Goal: Information Seeking & Learning: Learn about a topic

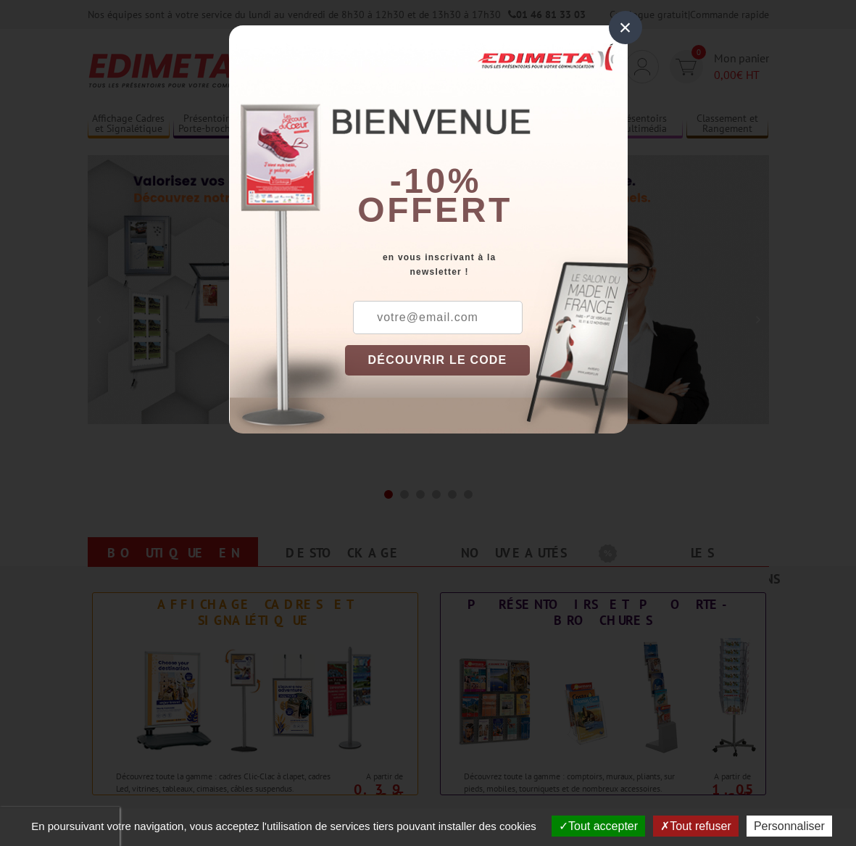
click at [622, 28] on div "×" at bounding box center [625, 27] width 33 height 33
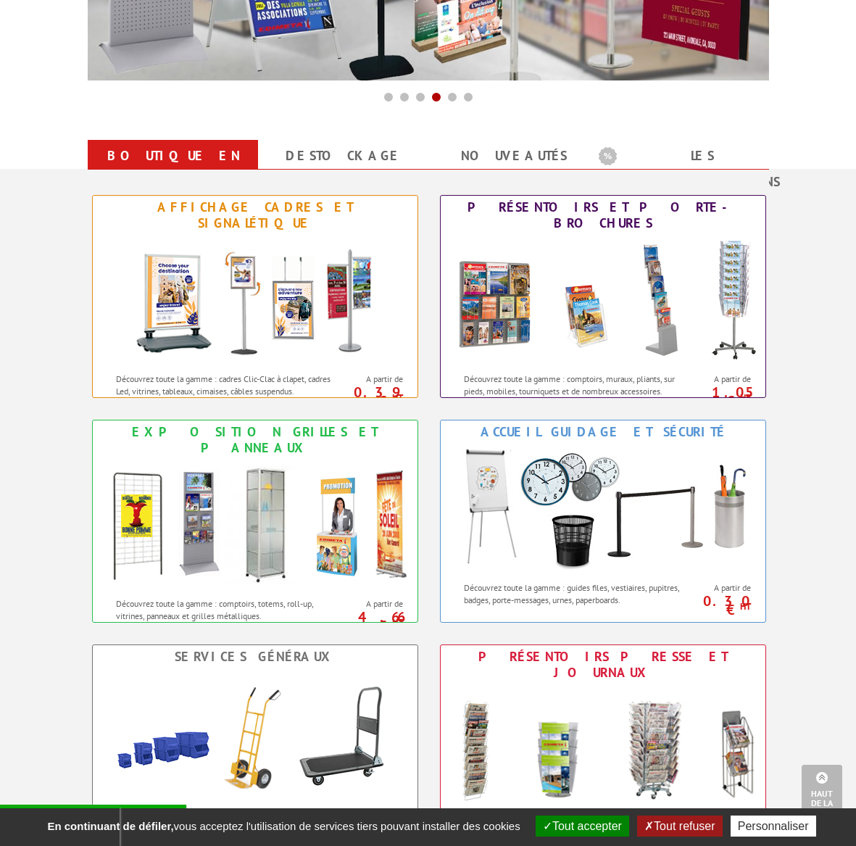
scroll to position [395, 0]
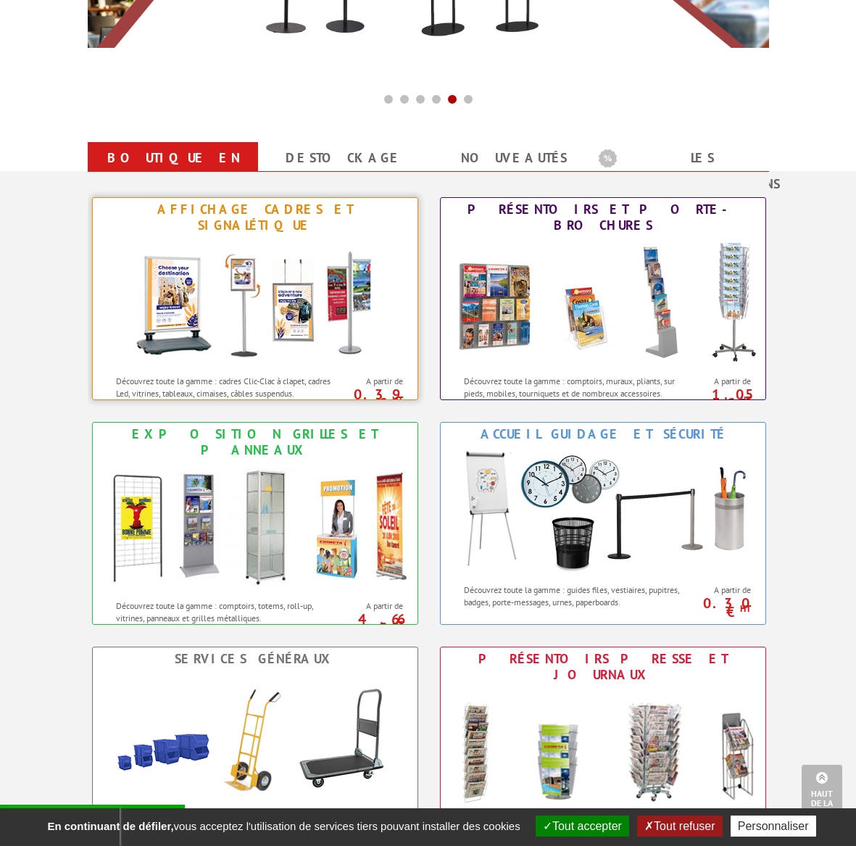
click at [117, 300] on div at bounding box center [255, 302] width 325 height 131
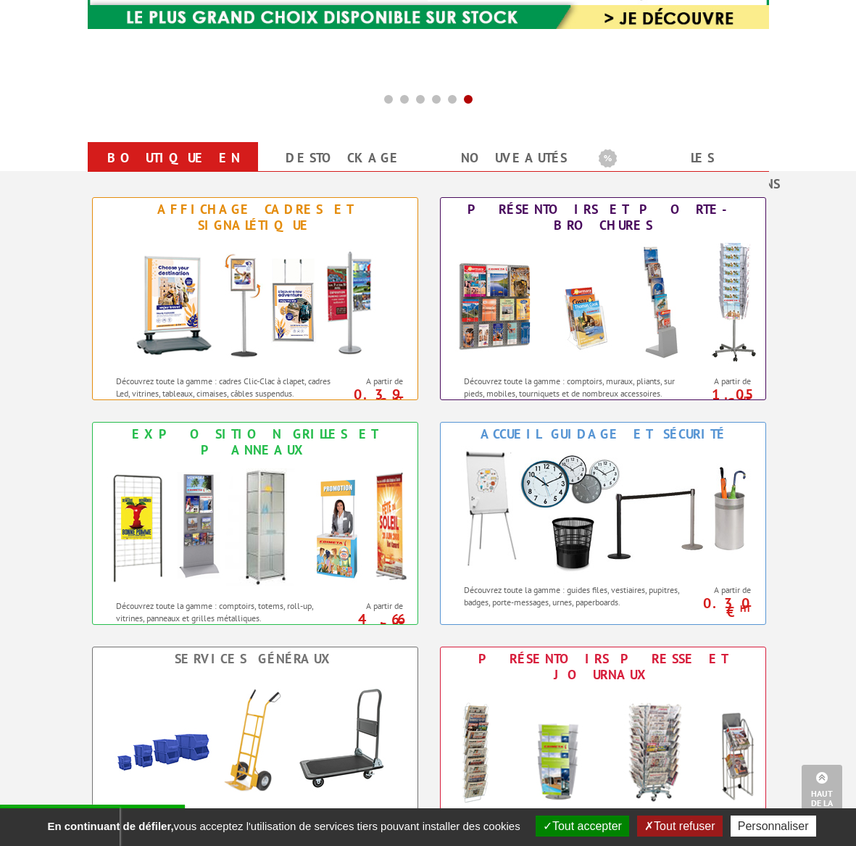
click at [663, 823] on button "Tout refuser" at bounding box center [679, 826] width 85 height 21
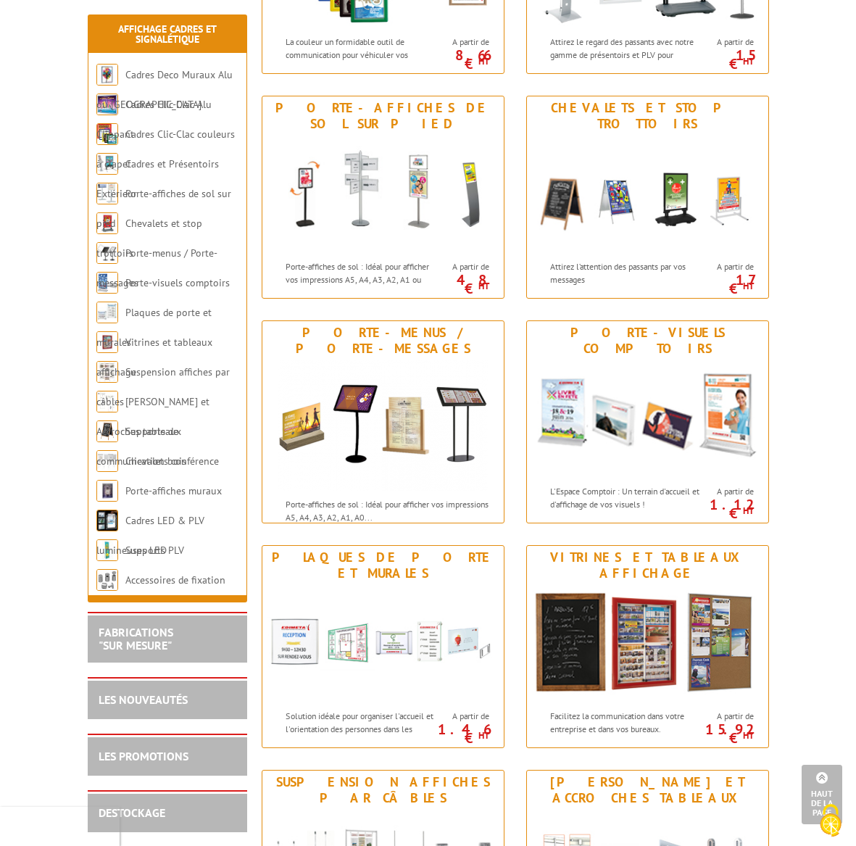
scroll to position [591, 0]
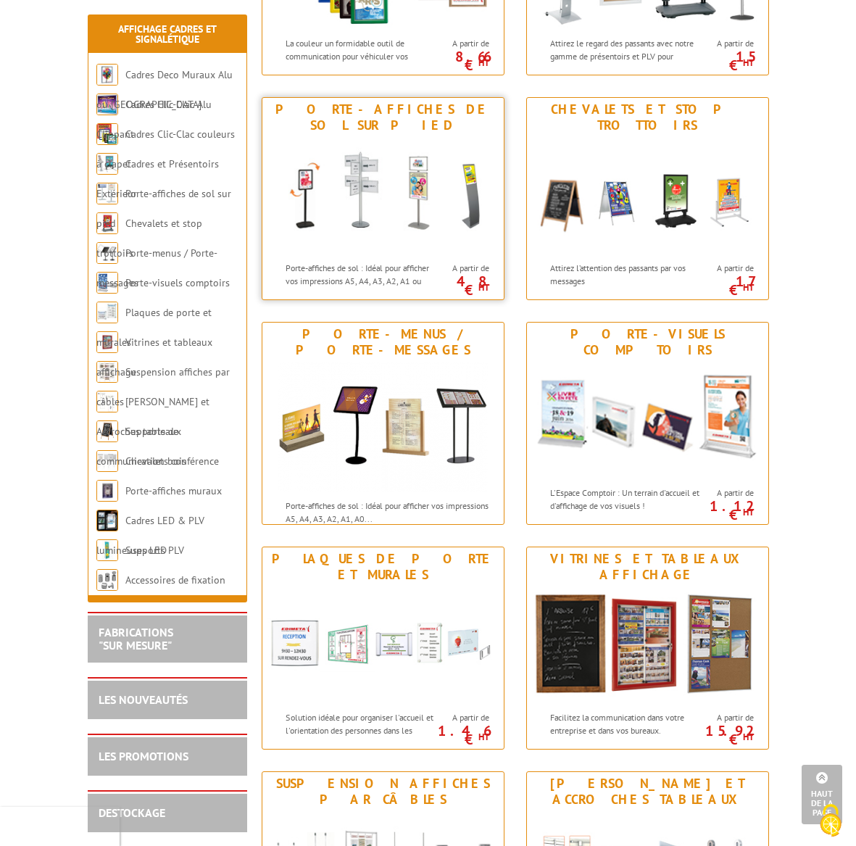
click at [424, 222] on img at bounding box center [383, 195] width 241 height 117
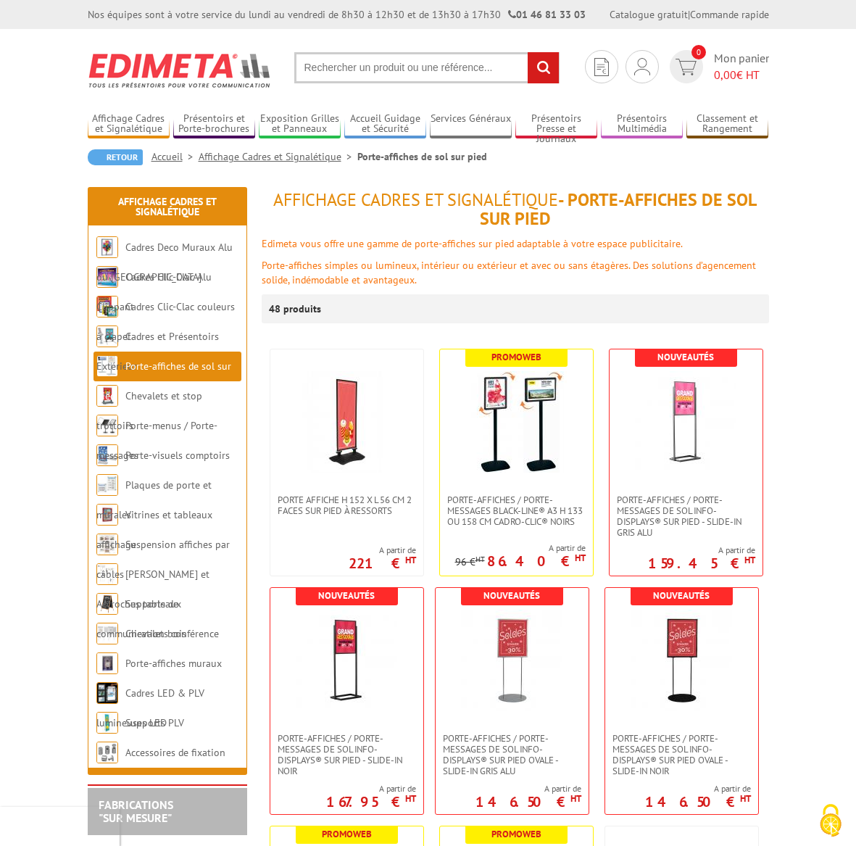
click at [168, 153] on link "Accueil" at bounding box center [175, 156] width 47 height 13
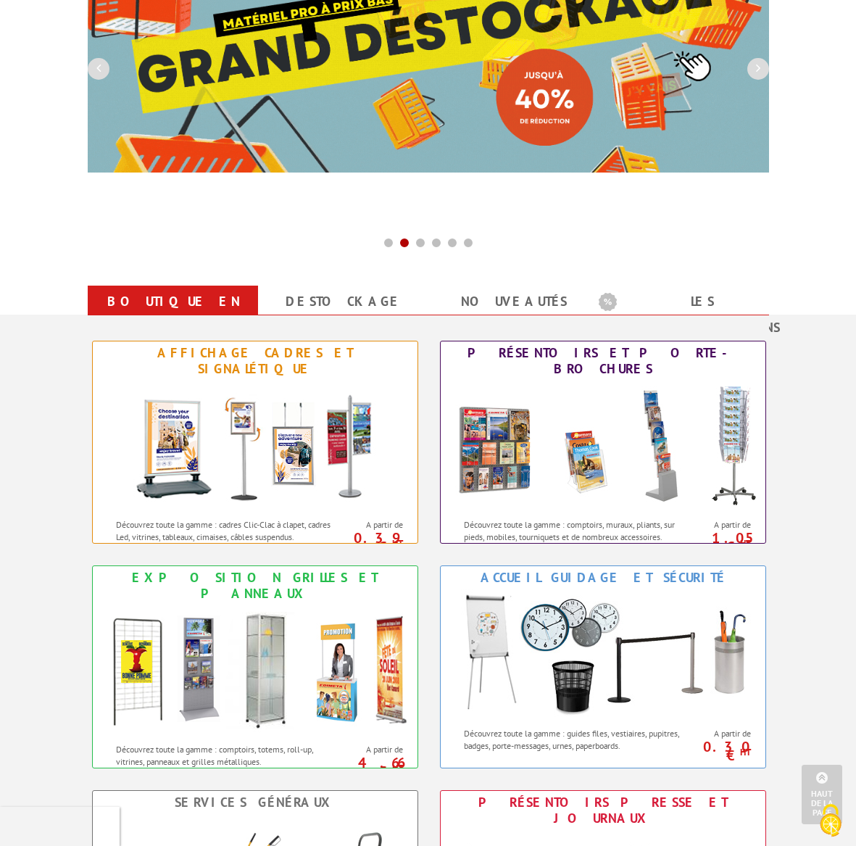
scroll to position [240, 0]
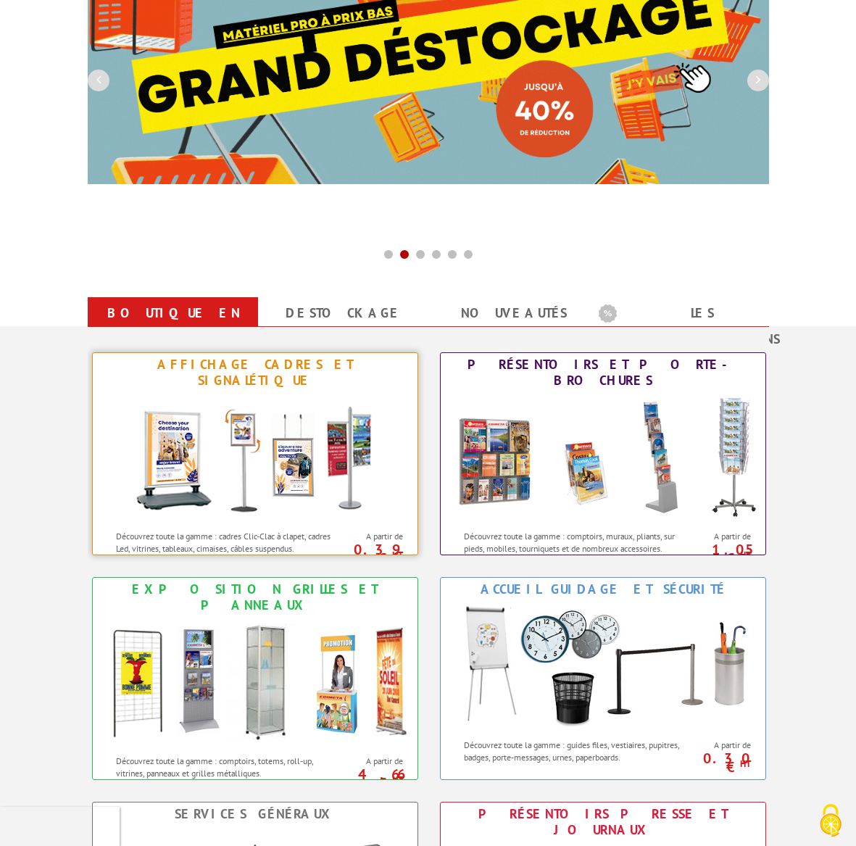
click at [116, 392] on div at bounding box center [255, 457] width 325 height 131
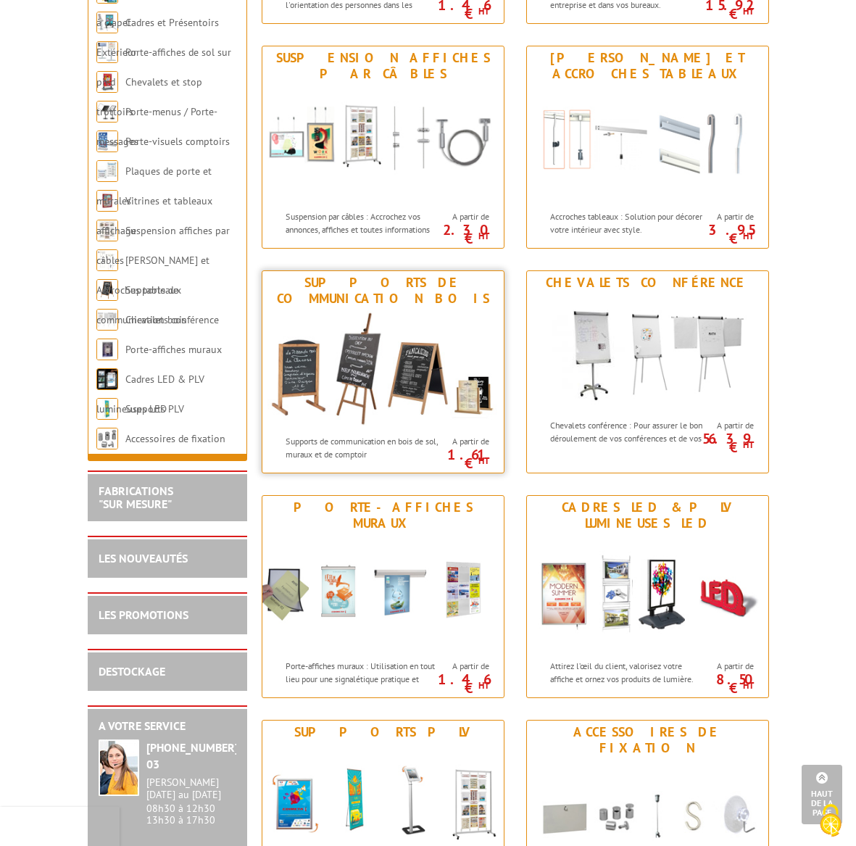
scroll to position [1319, 0]
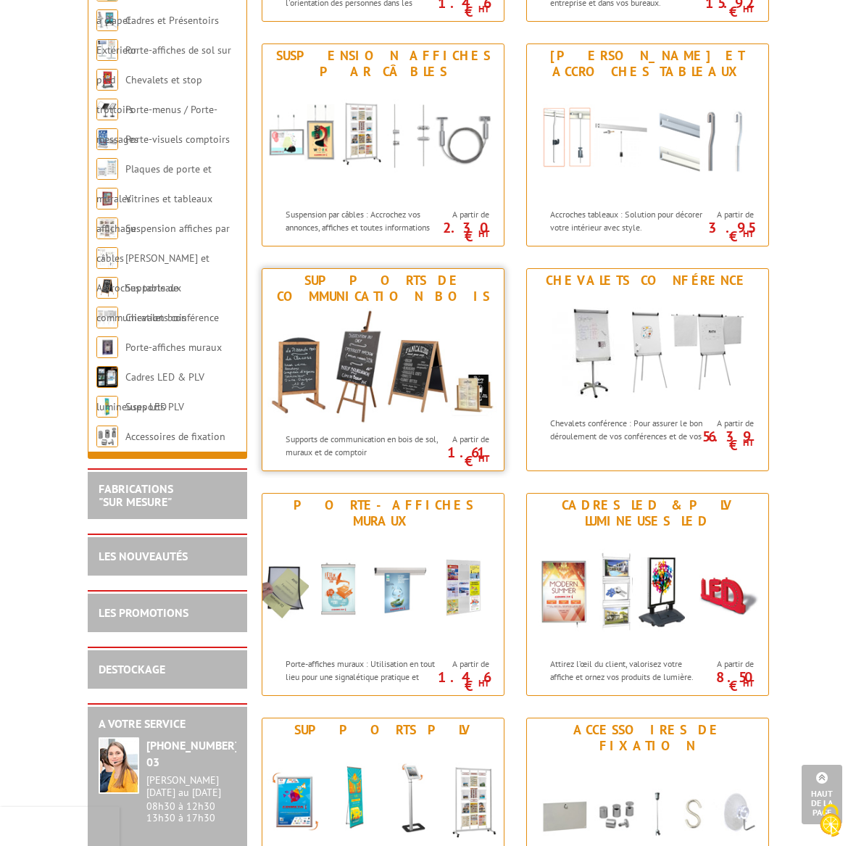
click at [387, 369] on img at bounding box center [383, 366] width 241 height 117
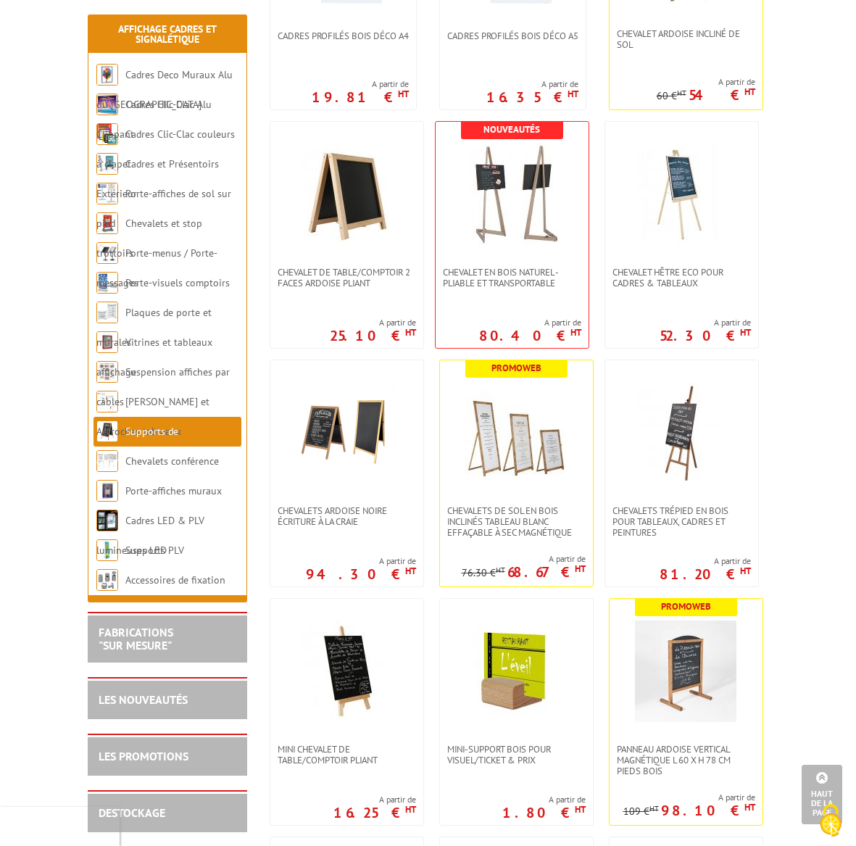
scroll to position [1432, 0]
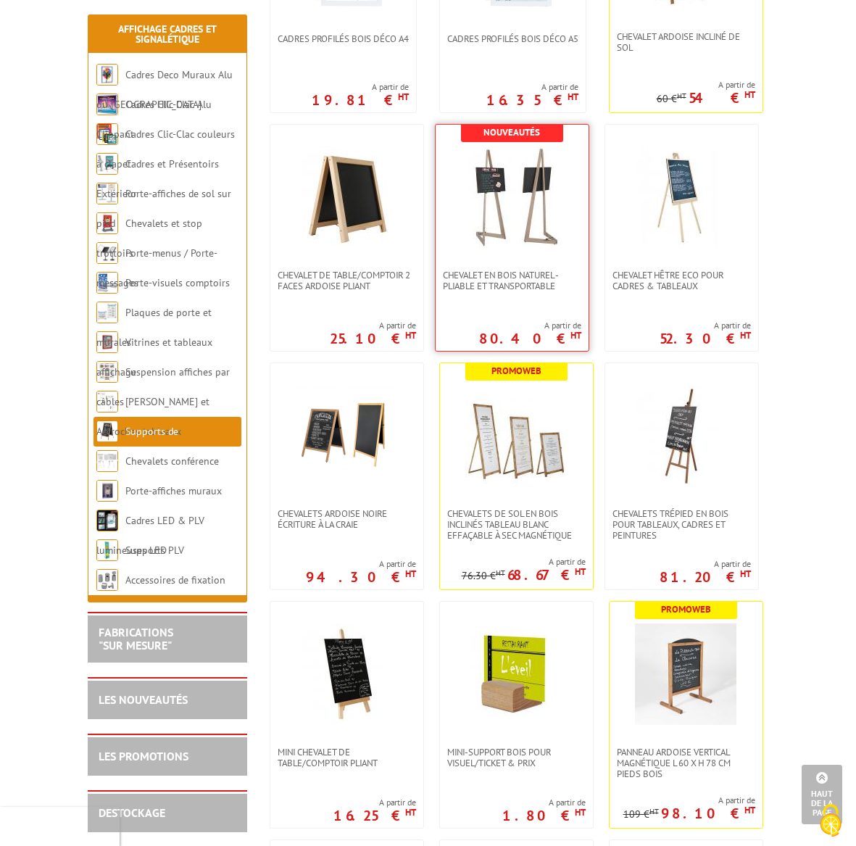
click at [542, 251] on link at bounding box center [512, 197] width 153 height 145
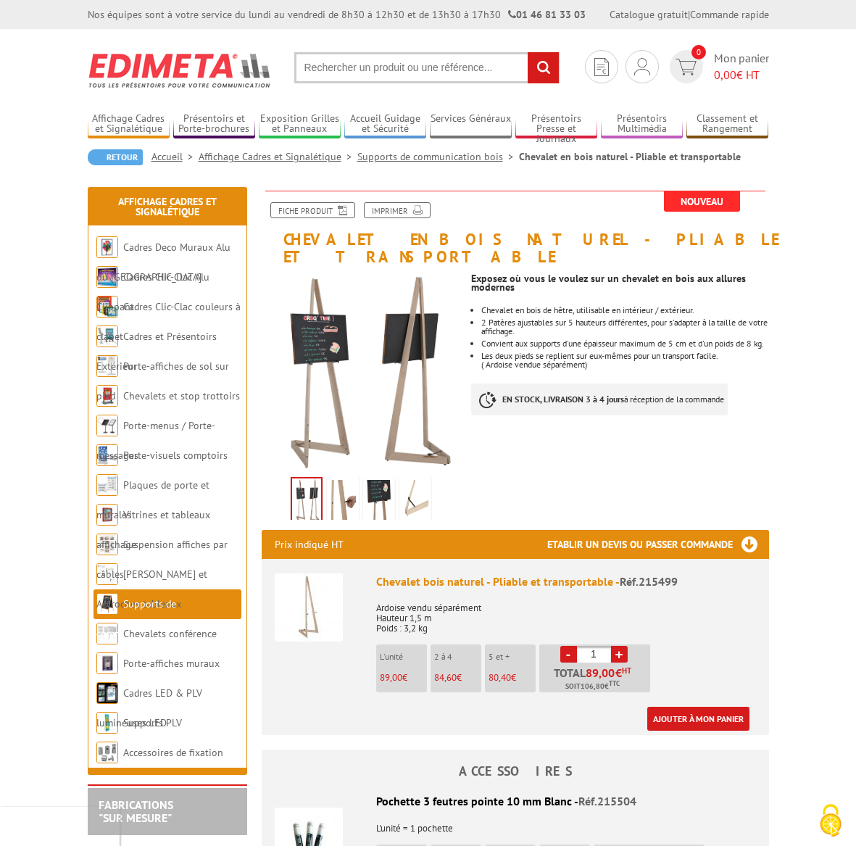
click at [339, 480] on img at bounding box center [343, 502] width 26 height 45
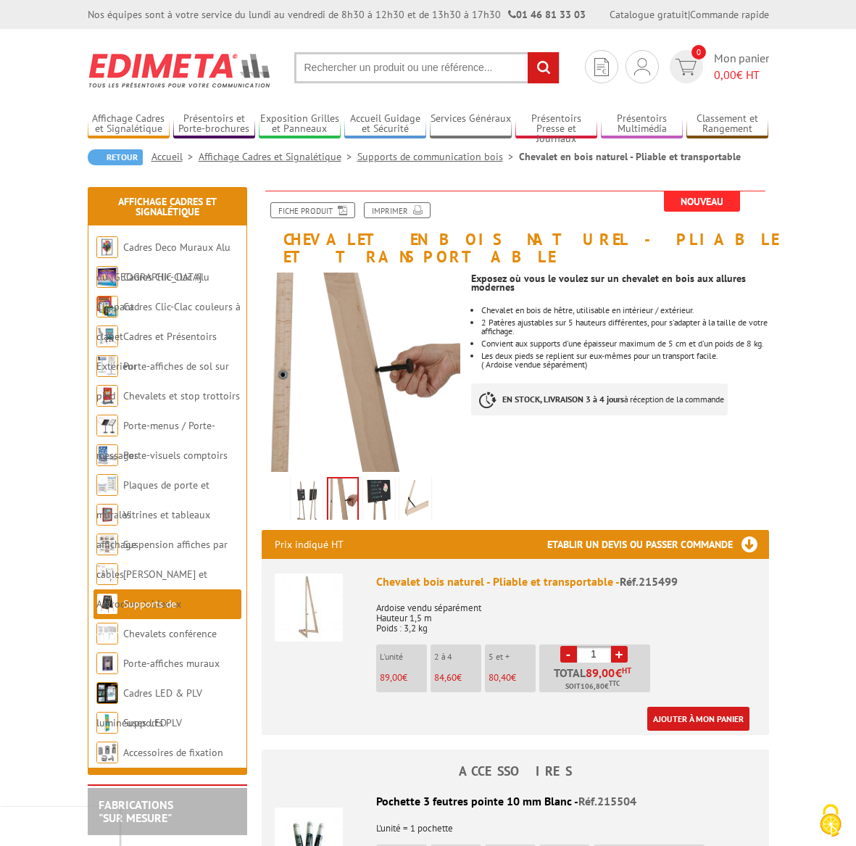
click at [384, 480] on img at bounding box center [379, 502] width 26 height 45
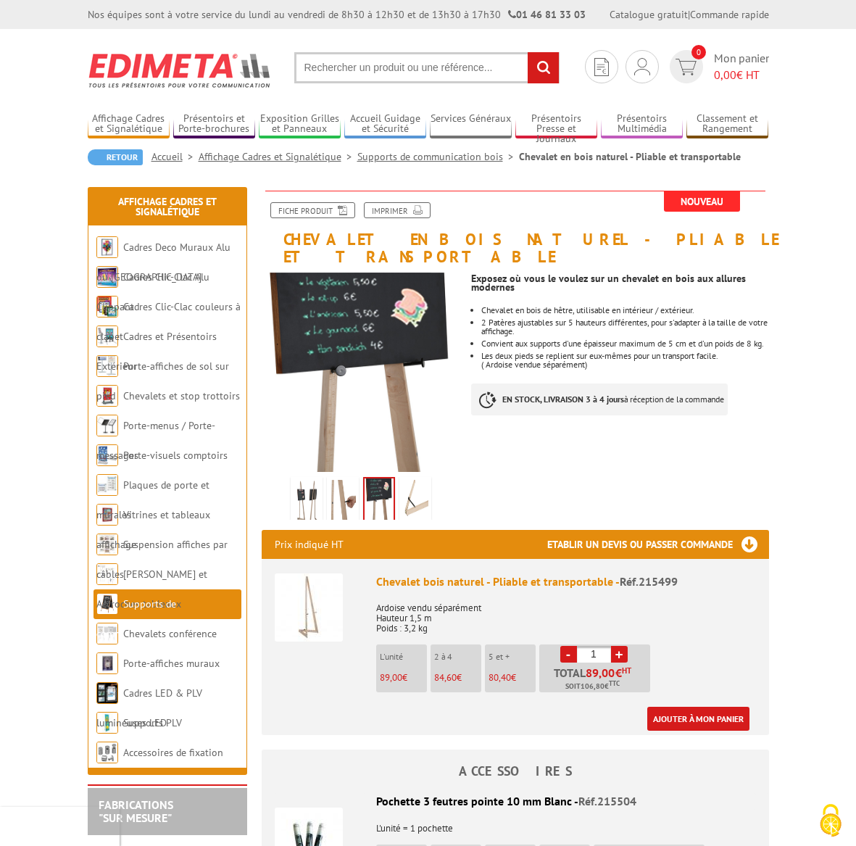
click at [410, 480] on img at bounding box center [415, 502] width 26 height 45
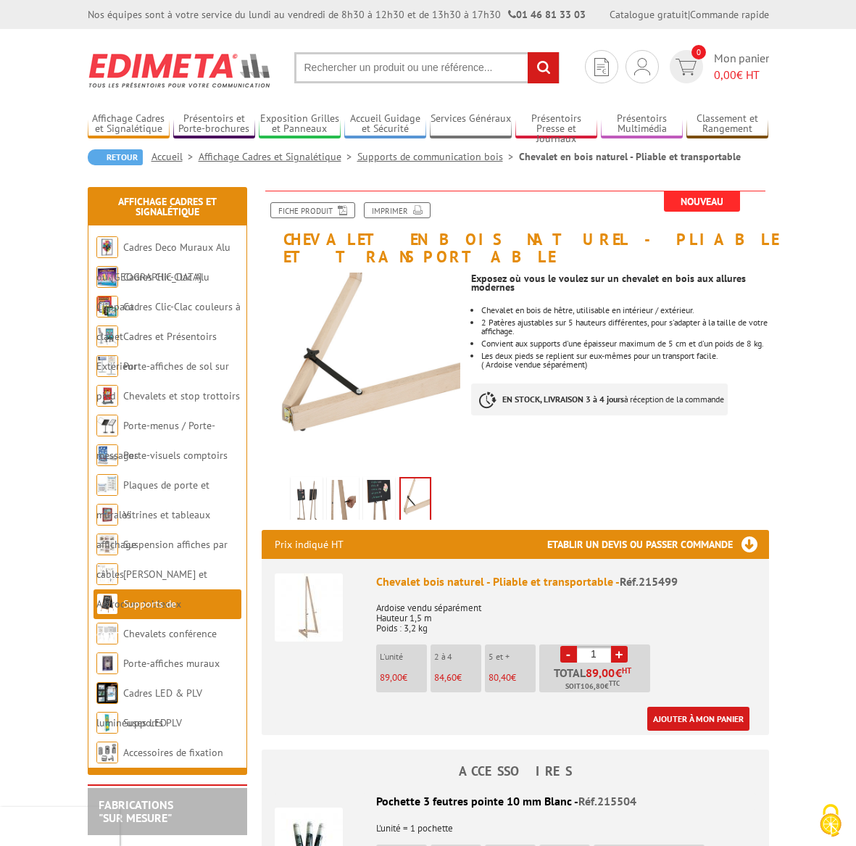
click at [373, 486] on img at bounding box center [379, 502] width 26 height 45
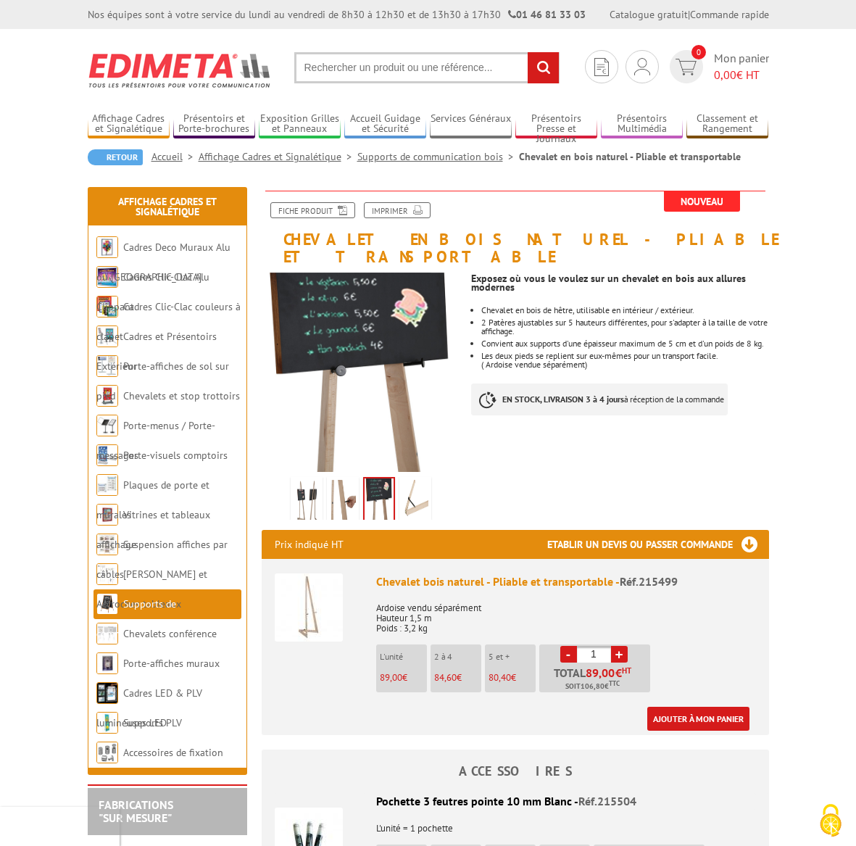
click at [351, 480] on img at bounding box center [343, 502] width 26 height 45
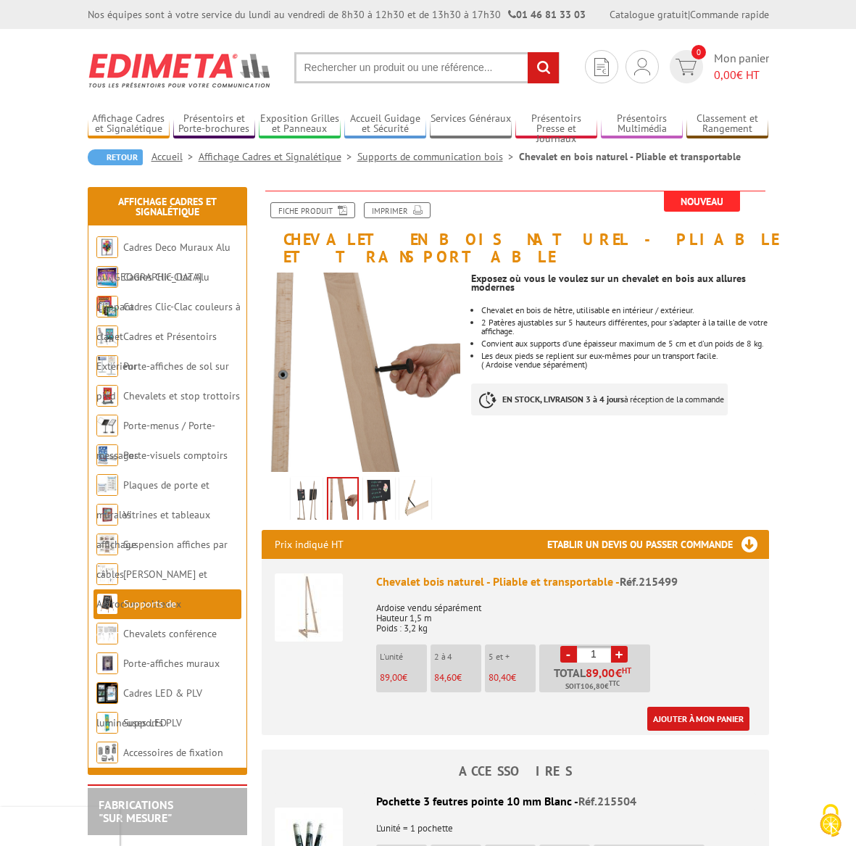
click at [306, 487] on img at bounding box center [307, 502] width 26 height 45
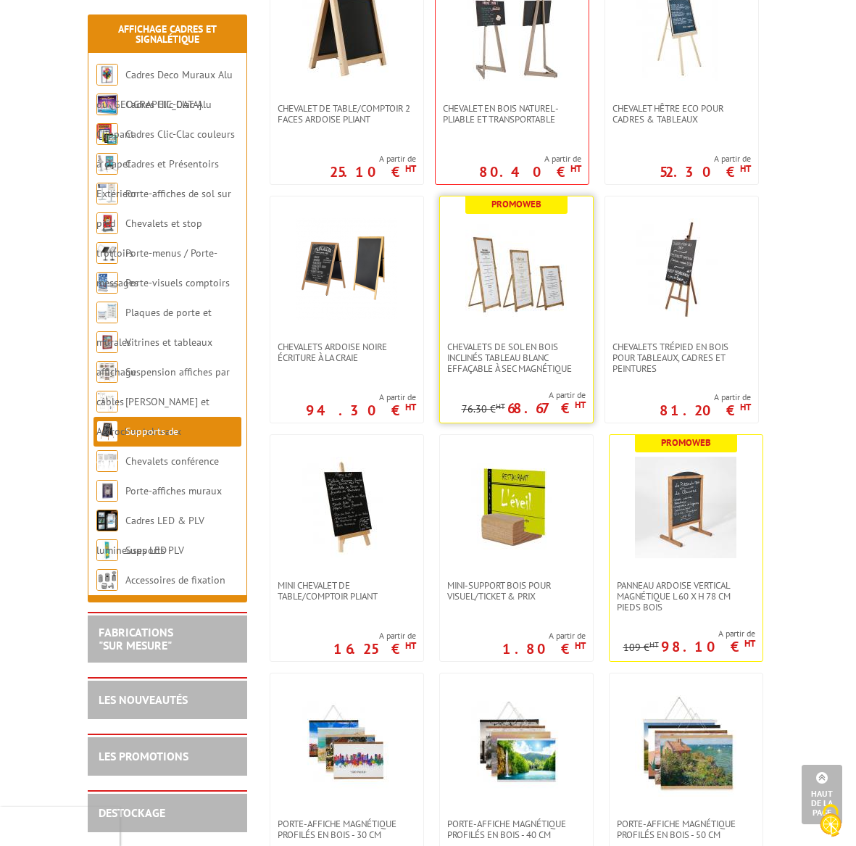
scroll to position [1600, 0]
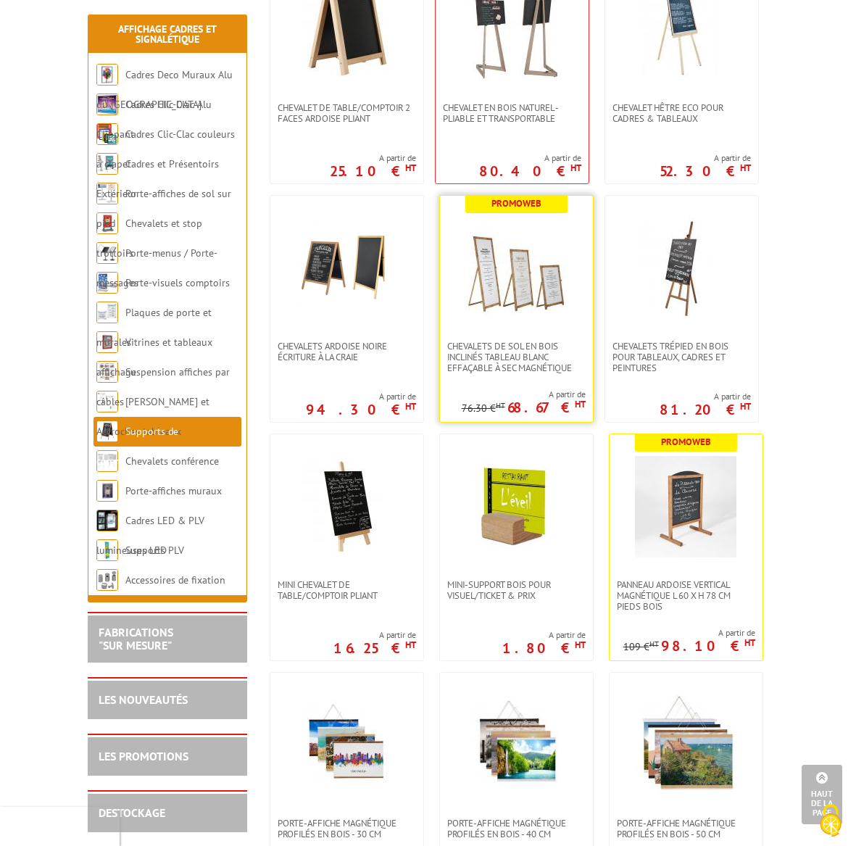
click at [521, 326] on link at bounding box center [516, 268] width 153 height 145
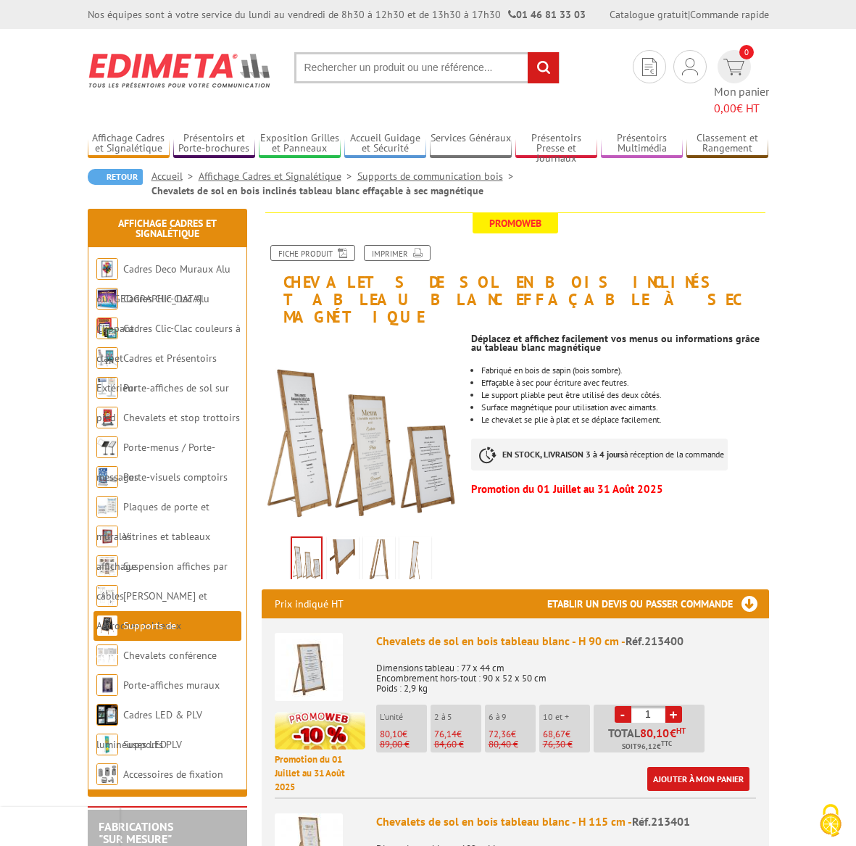
click at [336, 540] on img at bounding box center [343, 562] width 26 height 45
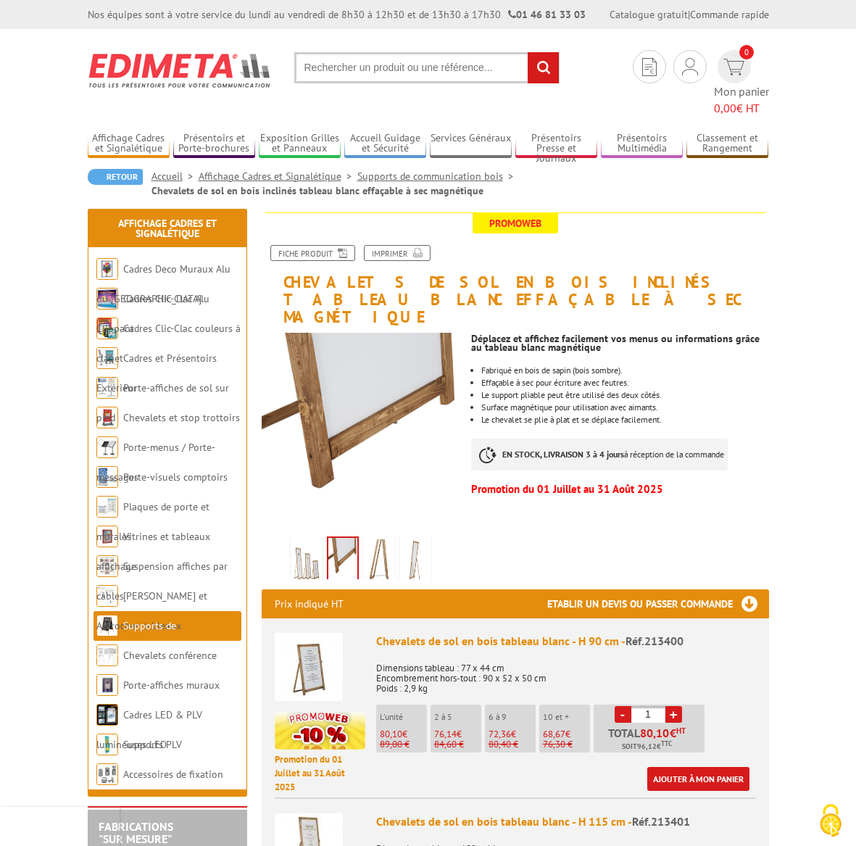
click at [384, 540] on img at bounding box center [379, 562] width 26 height 45
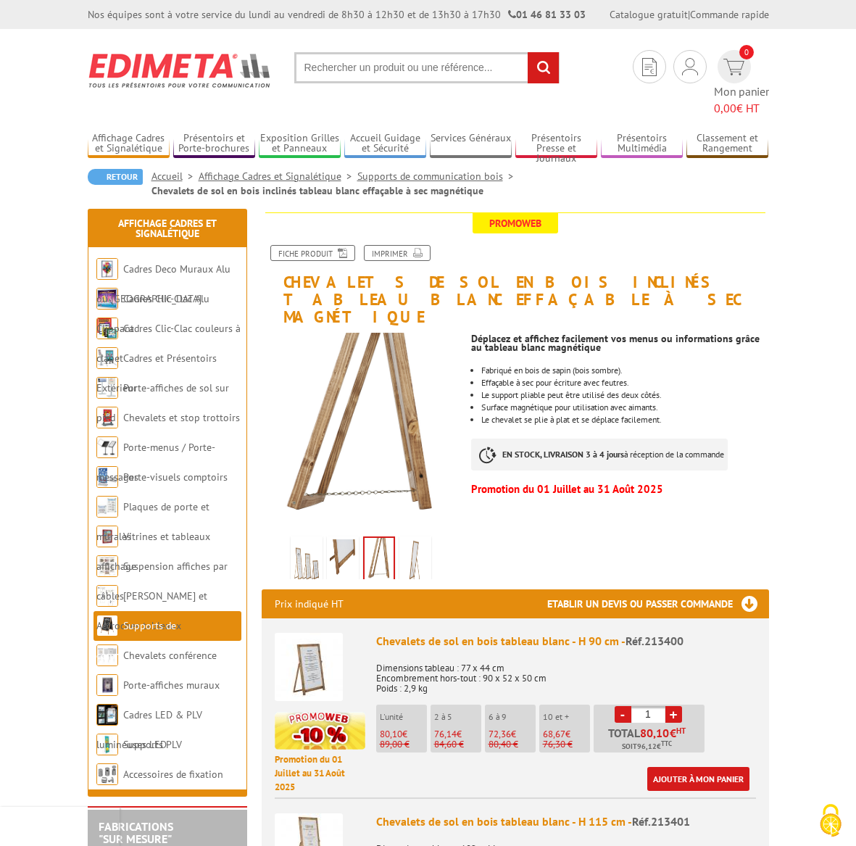
click at [409, 540] on img at bounding box center [415, 562] width 26 height 45
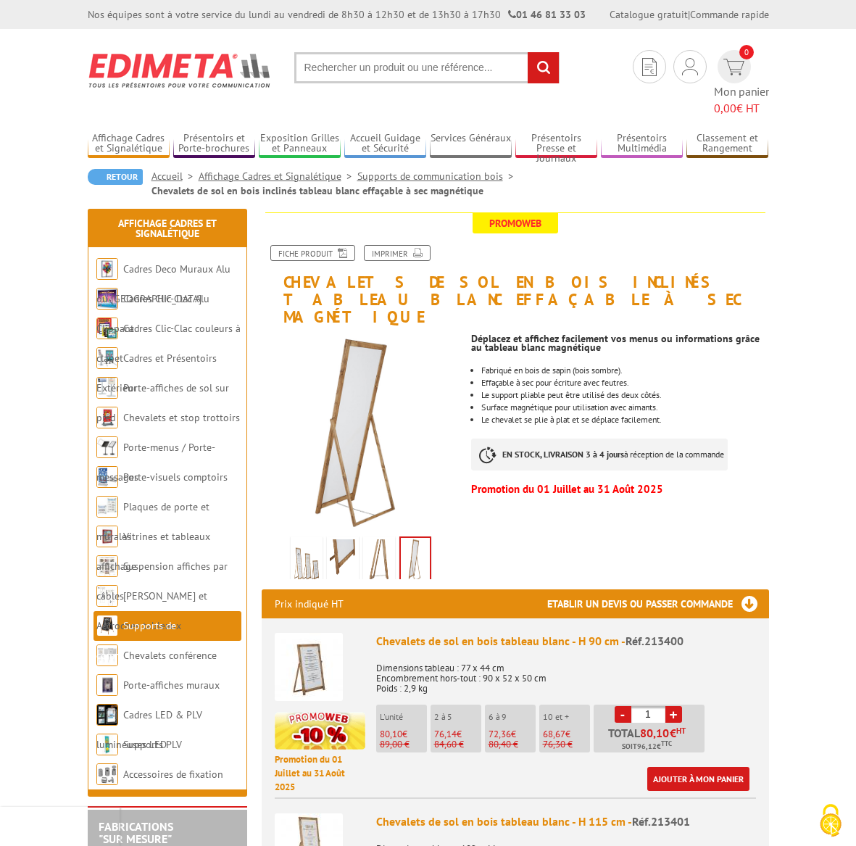
click at [375, 170] on link "Supports de communication bois" at bounding box center [439, 176] width 162 height 13
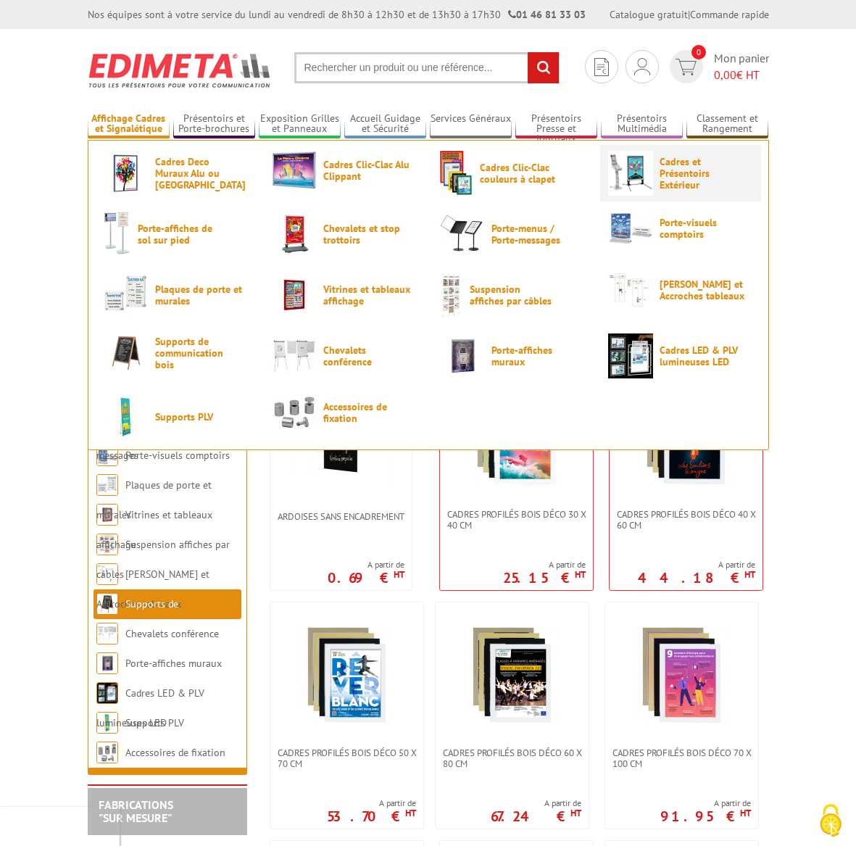
click at [679, 173] on span "Cadres et Présentoirs Extérieur" at bounding box center [703, 173] width 87 height 35
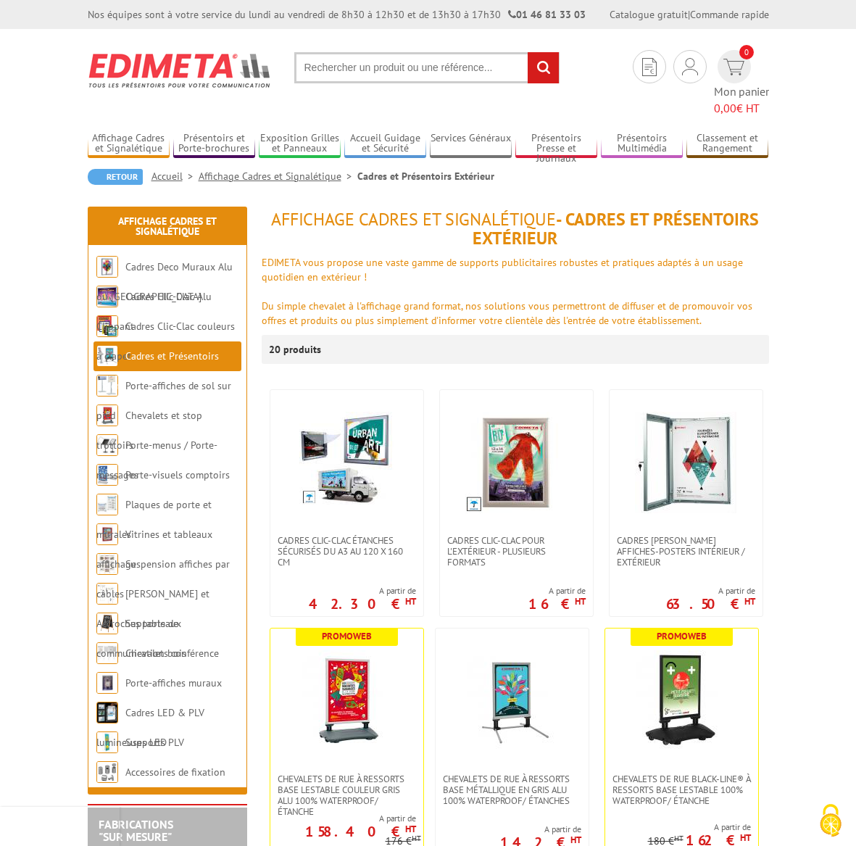
click at [160, 170] on link "Accueil" at bounding box center [175, 176] width 47 height 13
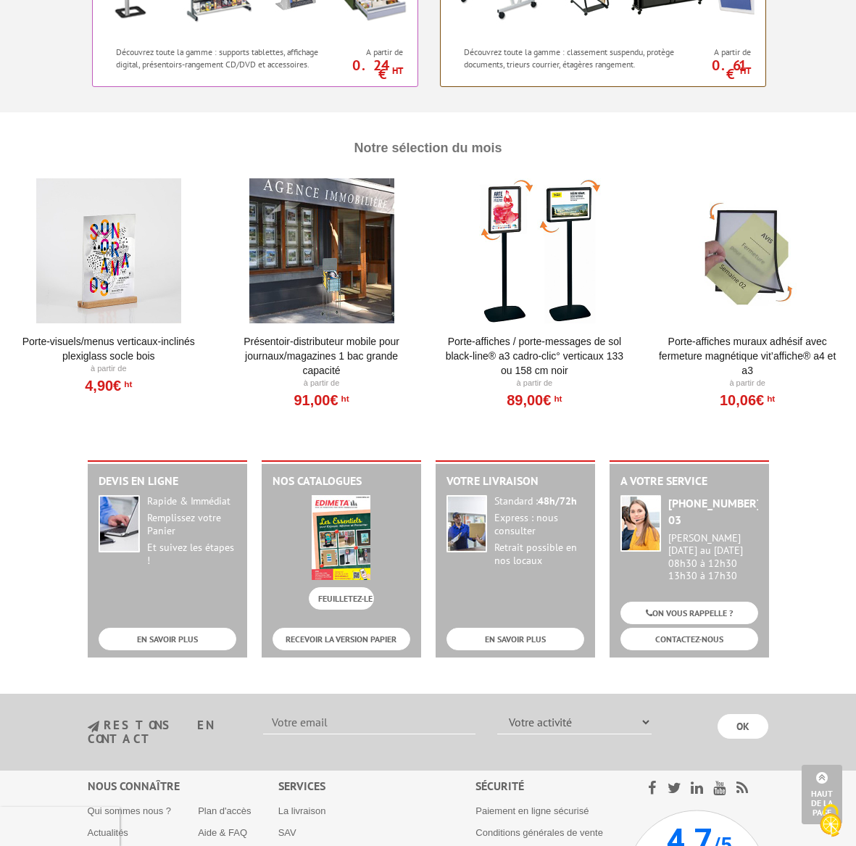
scroll to position [1384, 0]
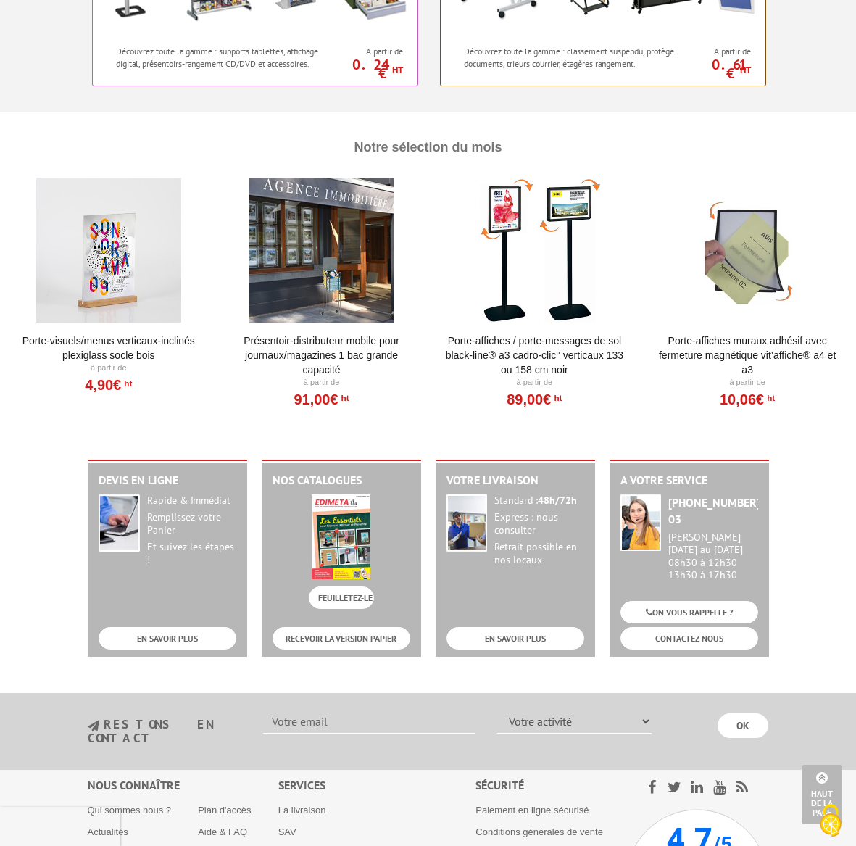
click at [94, 228] on div at bounding box center [109, 250] width 179 height 145
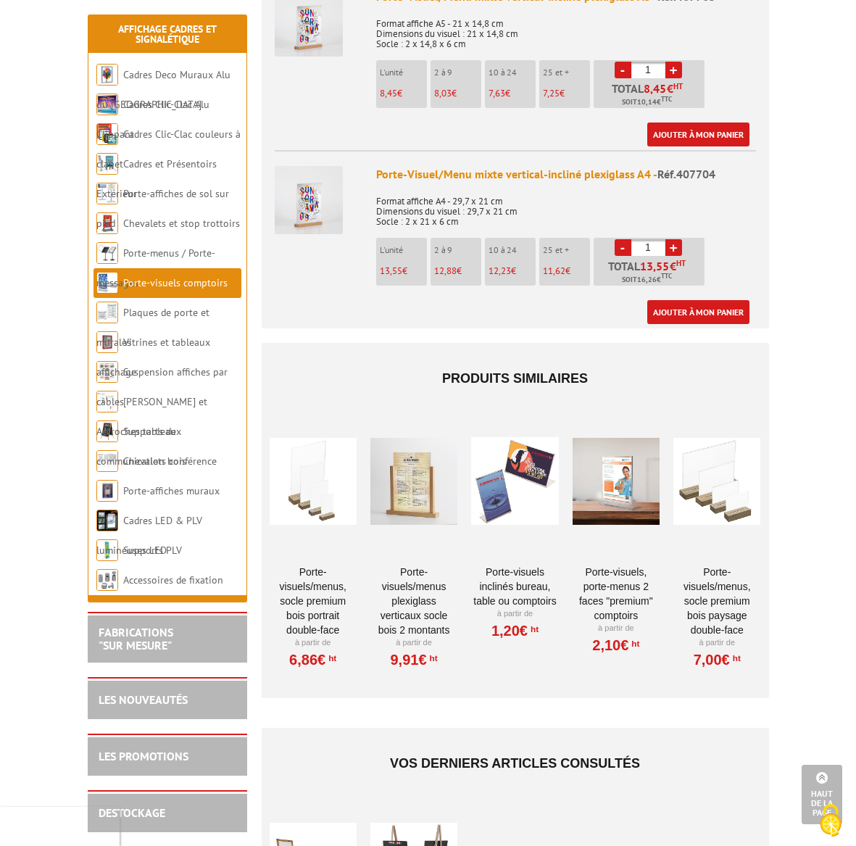
scroll to position [929, 0]
click at [533, 436] on div at bounding box center [514, 480] width 87 height 145
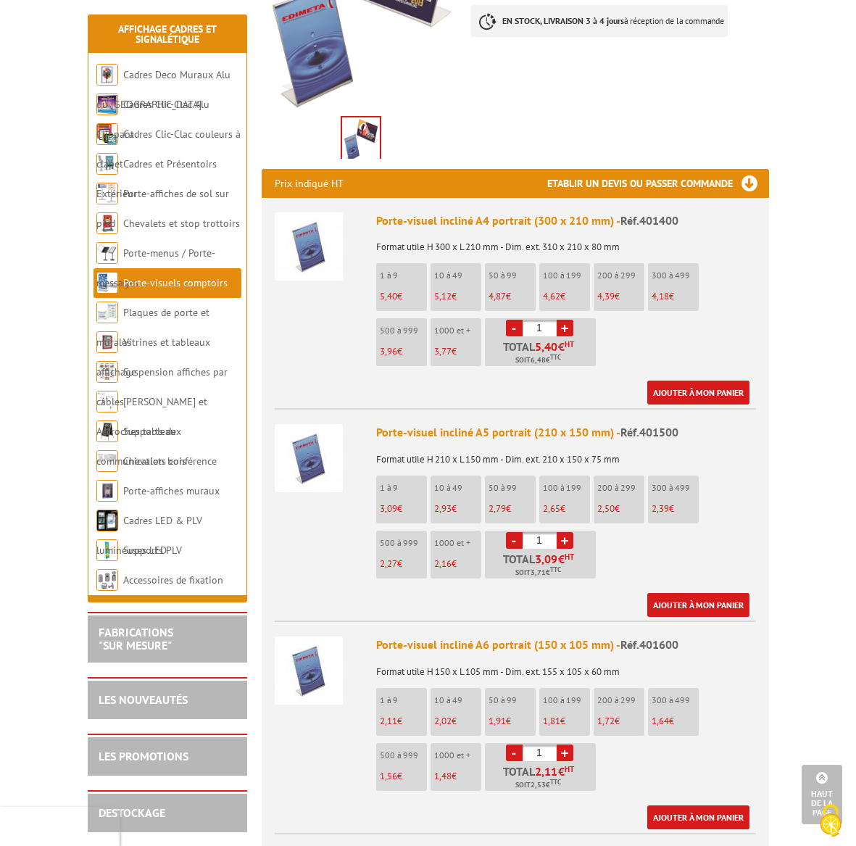
scroll to position [351, 0]
